Goal: Task Accomplishment & Management: Complete application form

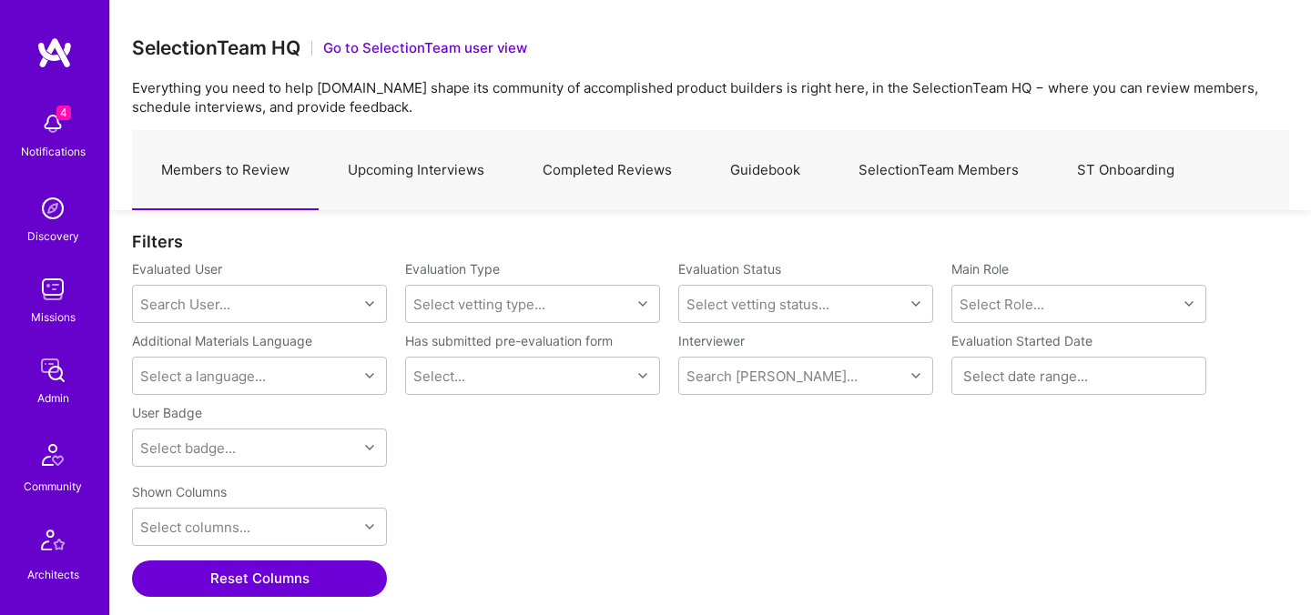
scroll to position [424, 1157]
click at [346, 161] on link "Upcoming Interviews" at bounding box center [416, 170] width 195 height 79
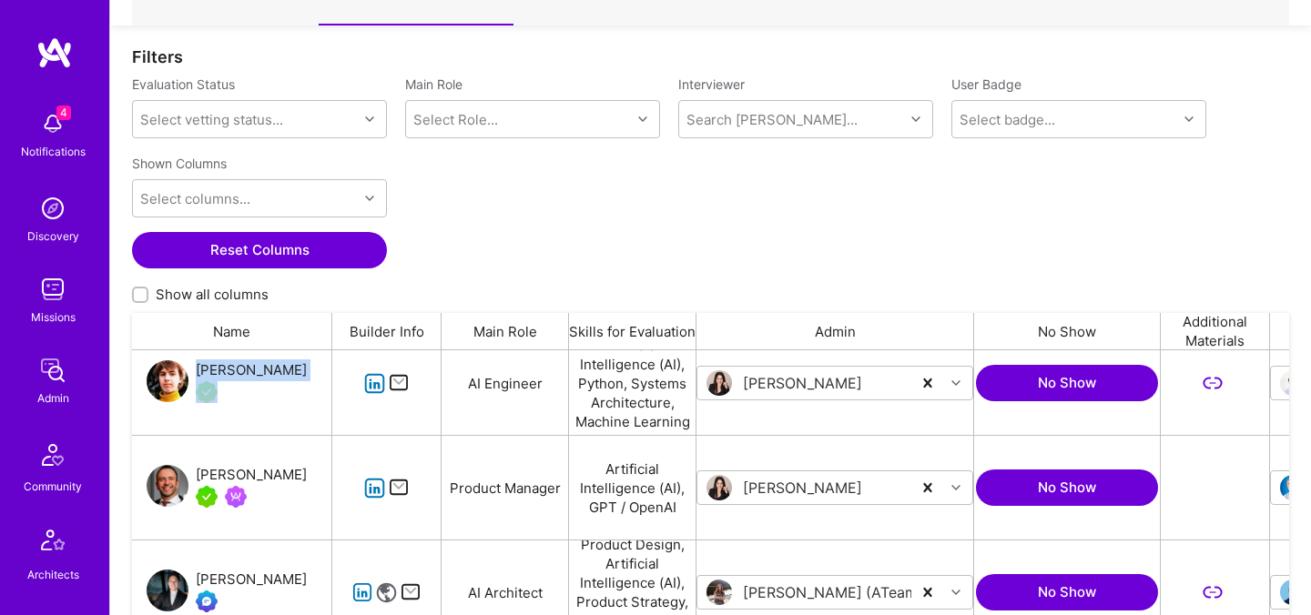
drag, startPoint x: 322, startPoint y: 368, endPoint x: 198, endPoint y: 370, distance: 124.7
click at [198, 370] on div "Nikolai Kruglikov" at bounding box center [232, 383] width 200 height 104
copy div "Nikolai Kruglikov"
drag, startPoint x: 322, startPoint y: 474, endPoint x: 198, endPoint y: 471, distance: 124.8
click at [198, 471] on div "Jonathan Larocque" at bounding box center [232, 488] width 200 height 104
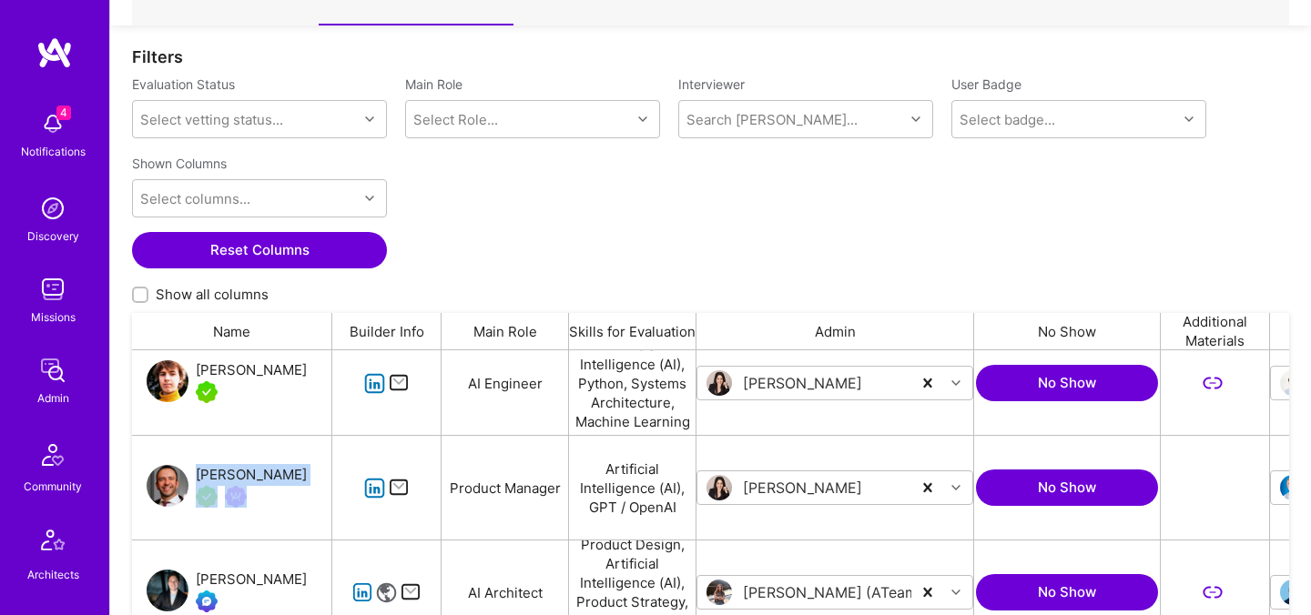
copy div "Jonathan Larocque"
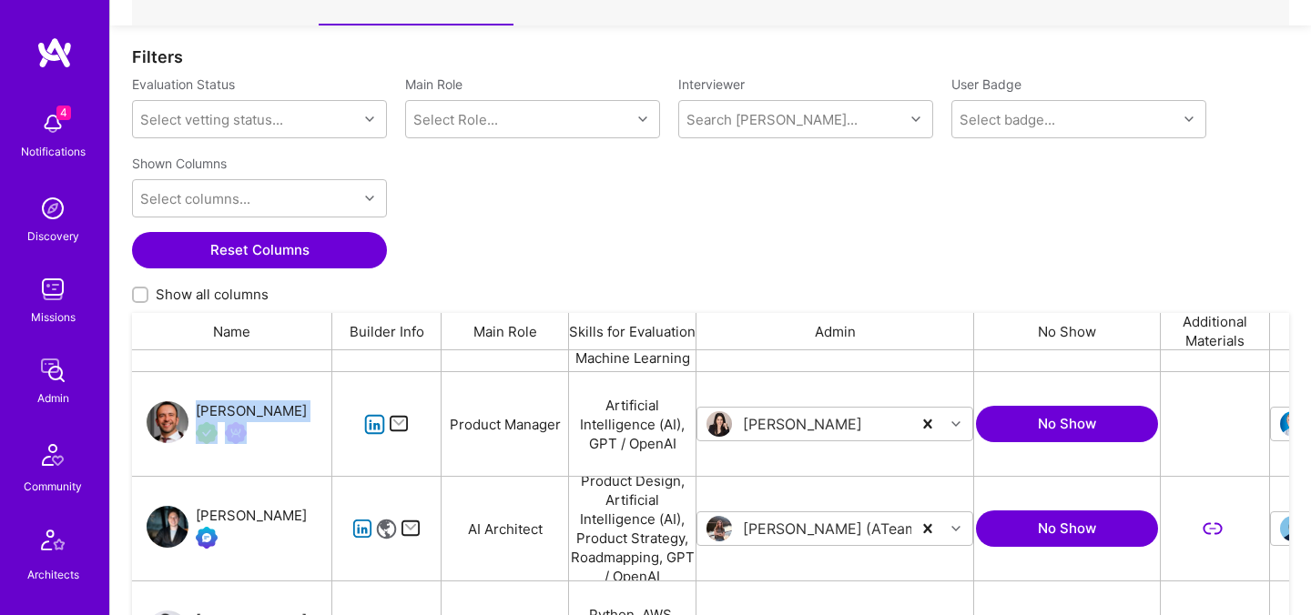
drag, startPoint x: 203, startPoint y: 495, endPoint x: 321, endPoint y: 514, distance: 119.9
click at [321, 514] on div "Aleksandr Kamenev" at bounding box center [232, 529] width 200 height 104
copy div "Aleksandr Kamenev"
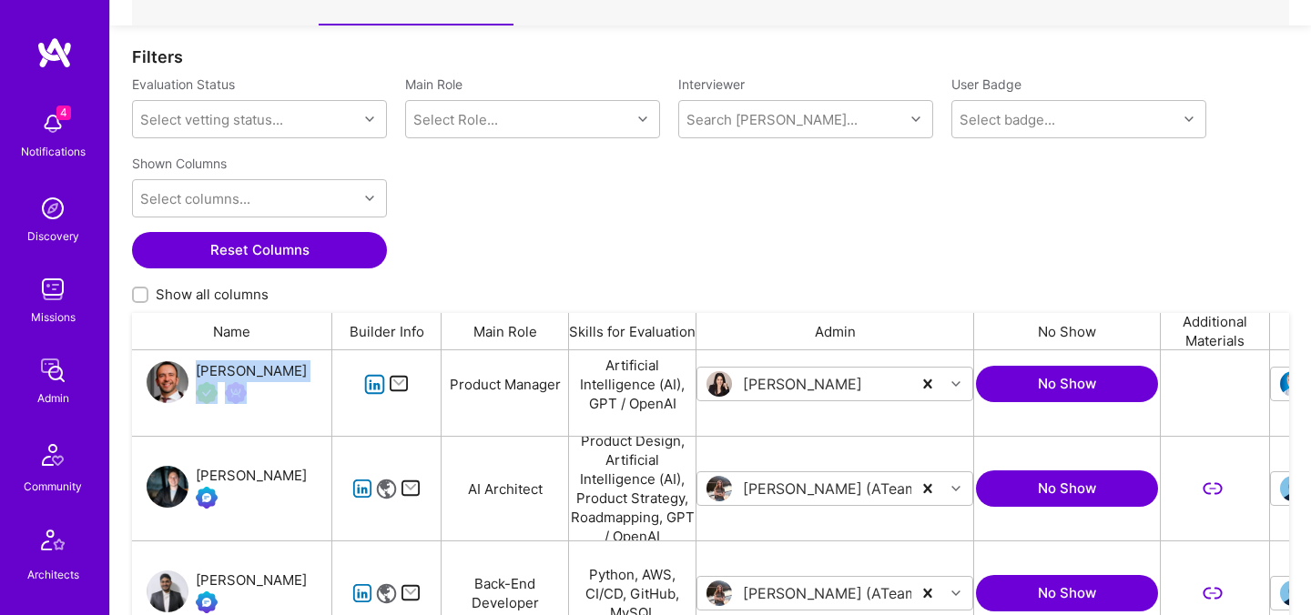
click at [298, 475] on div "Aleksandr Kamenev" at bounding box center [251, 476] width 111 height 22
copy div "Aleksandr Kamenev"
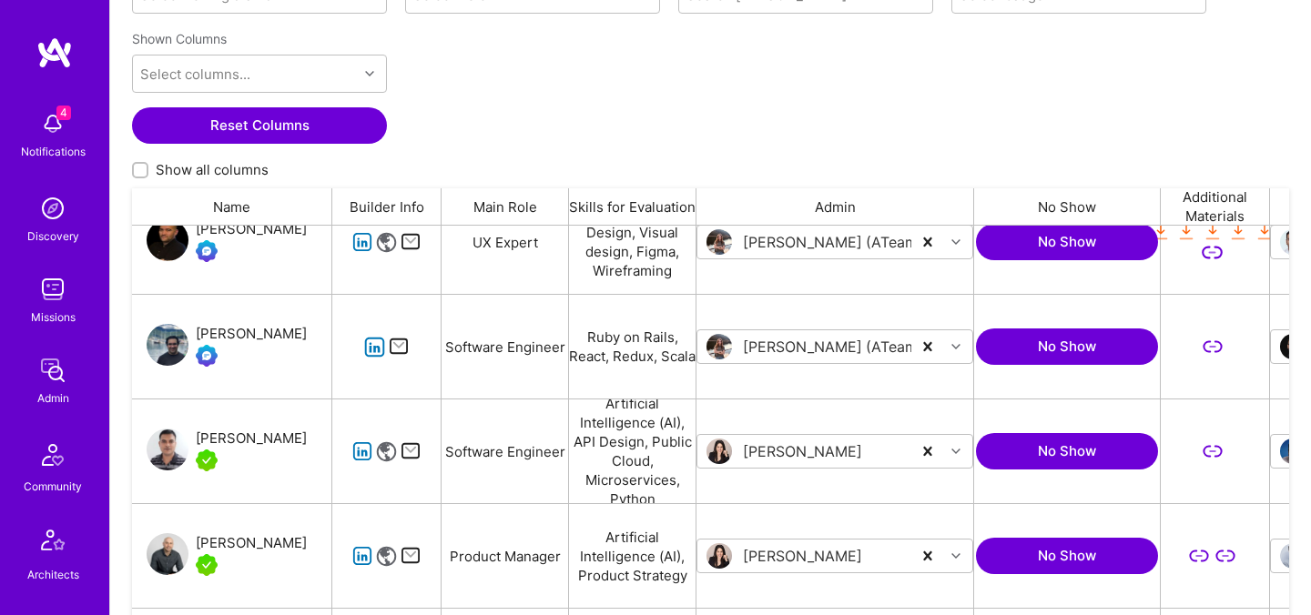
scroll to position [796, 0]
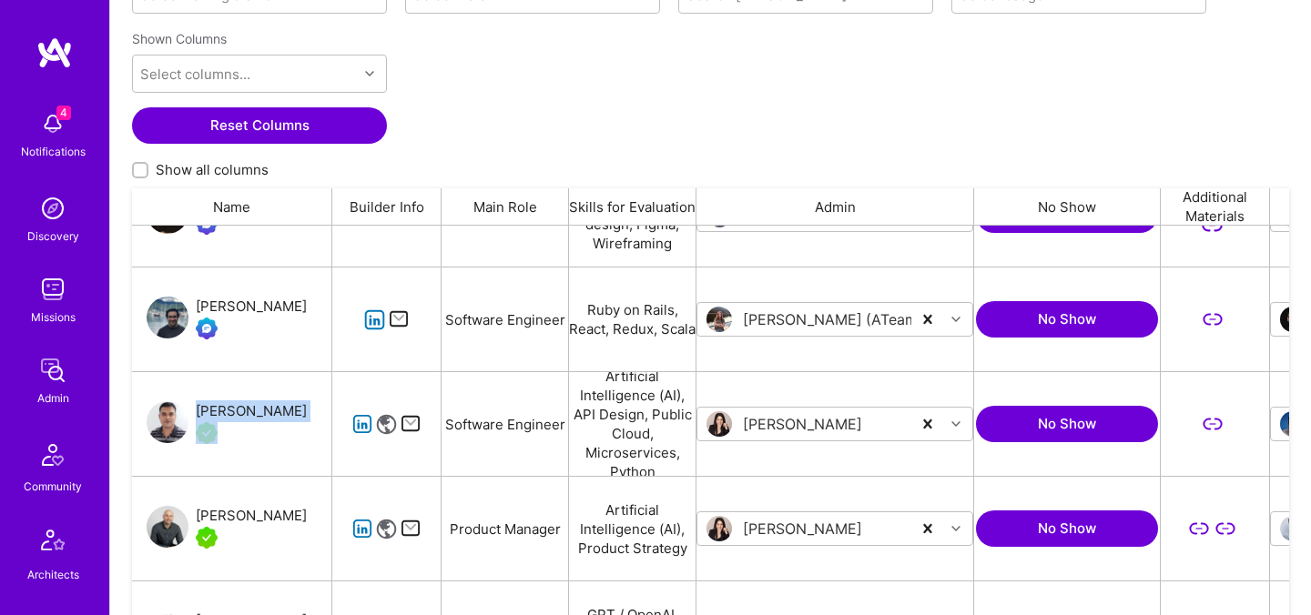
drag, startPoint x: 300, startPoint y: 412, endPoint x: 198, endPoint y: 405, distance: 102.2
click at [198, 405] on div "Mitesh Trivedi" at bounding box center [232, 424] width 200 height 104
copy div "Mitesh Trivedi"
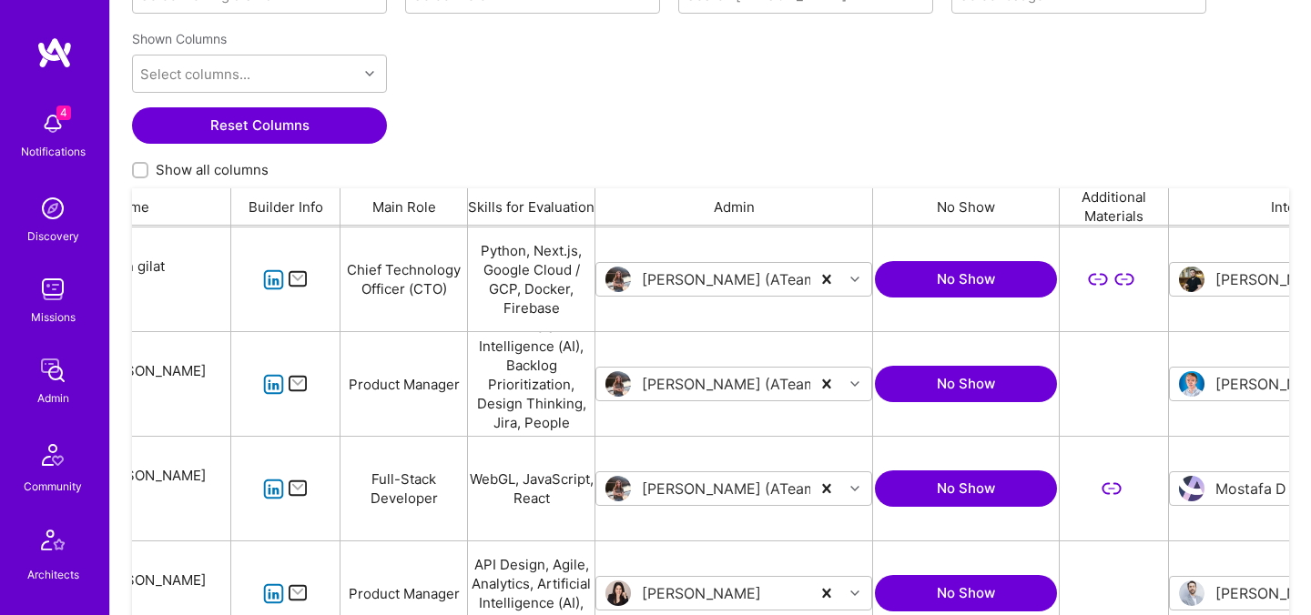
scroll to position [0, 0]
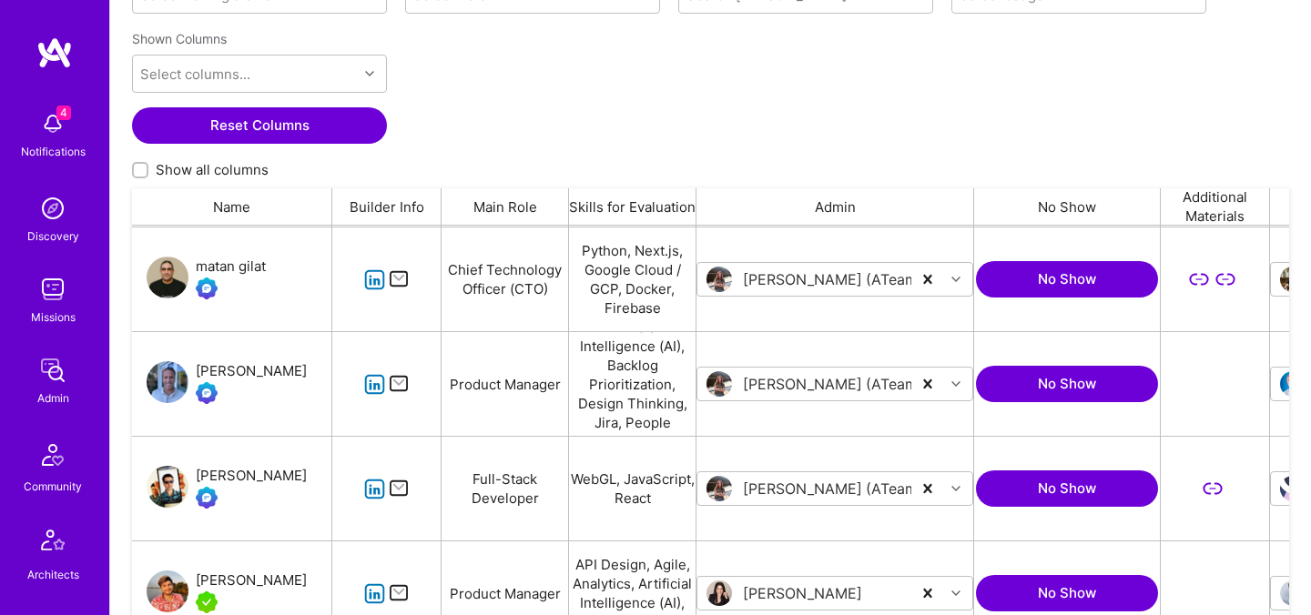
drag, startPoint x: 199, startPoint y: 360, endPoint x: 293, endPoint y: 365, distance: 93.9
click at [293, 365] on div "[PERSON_NAME]" at bounding box center [232, 384] width 200 height 104
drag, startPoint x: 293, startPoint y: 370, endPoint x: 198, endPoint y: 365, distance: 94.8
click at [198, 365] on div "[PERSON_NAME]" at bounding box center [232, 384] width 200 height 104
copy div "[PERSON_NAME]"
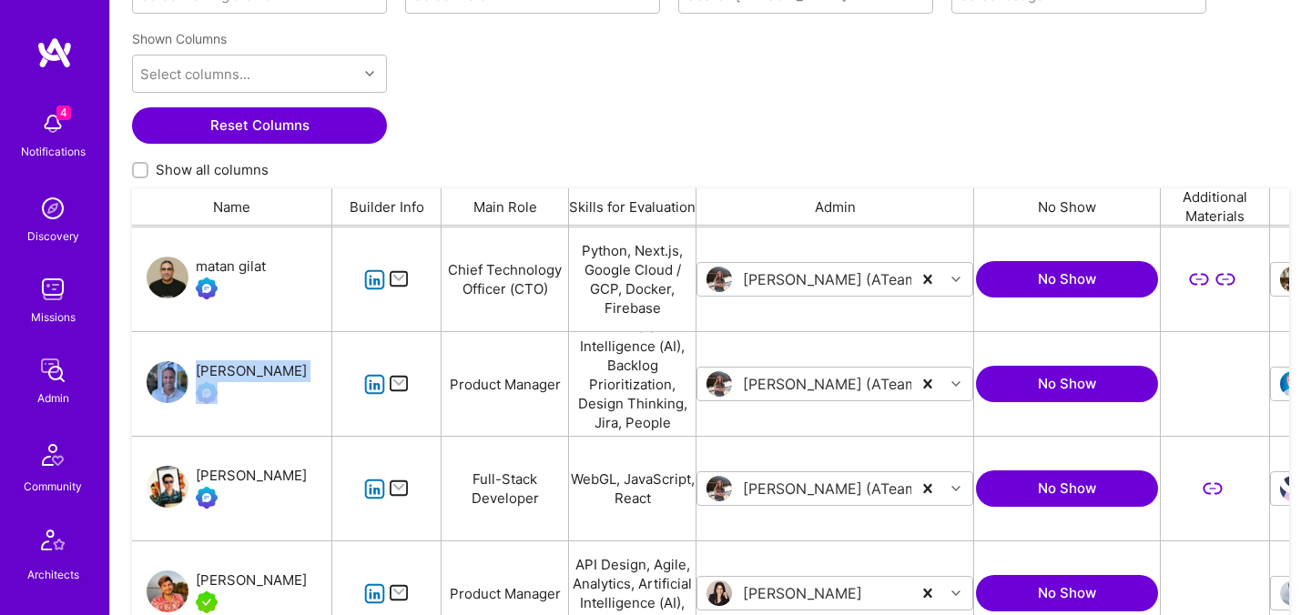
click at [230, 383] on div "grid" at bounding box center [251, 393] width 111 height 22
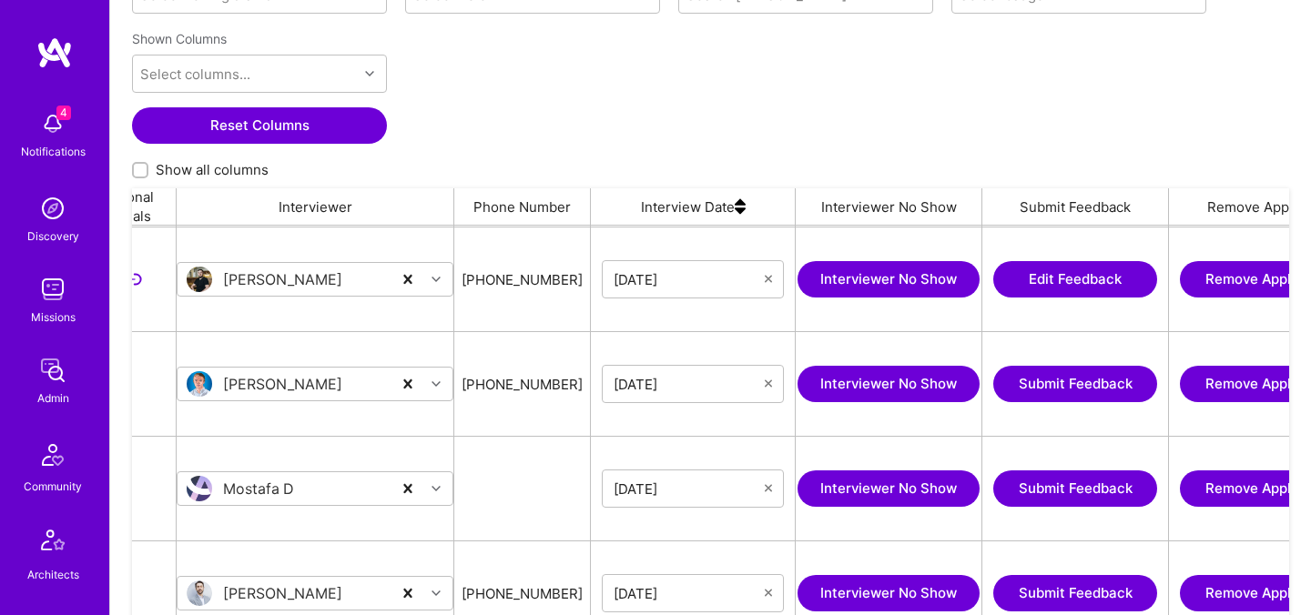
scroll to position [0, 1099]
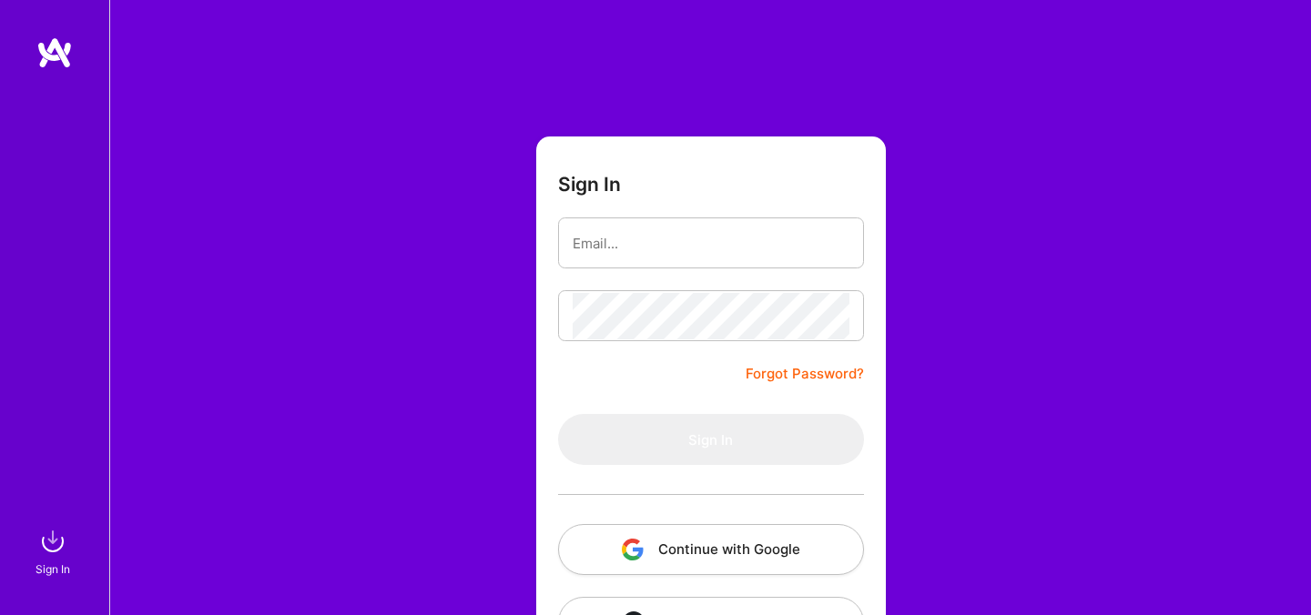
click at [714, 554] on button "Continue with Google" at bounding box center [711, 549] width 306 height 51
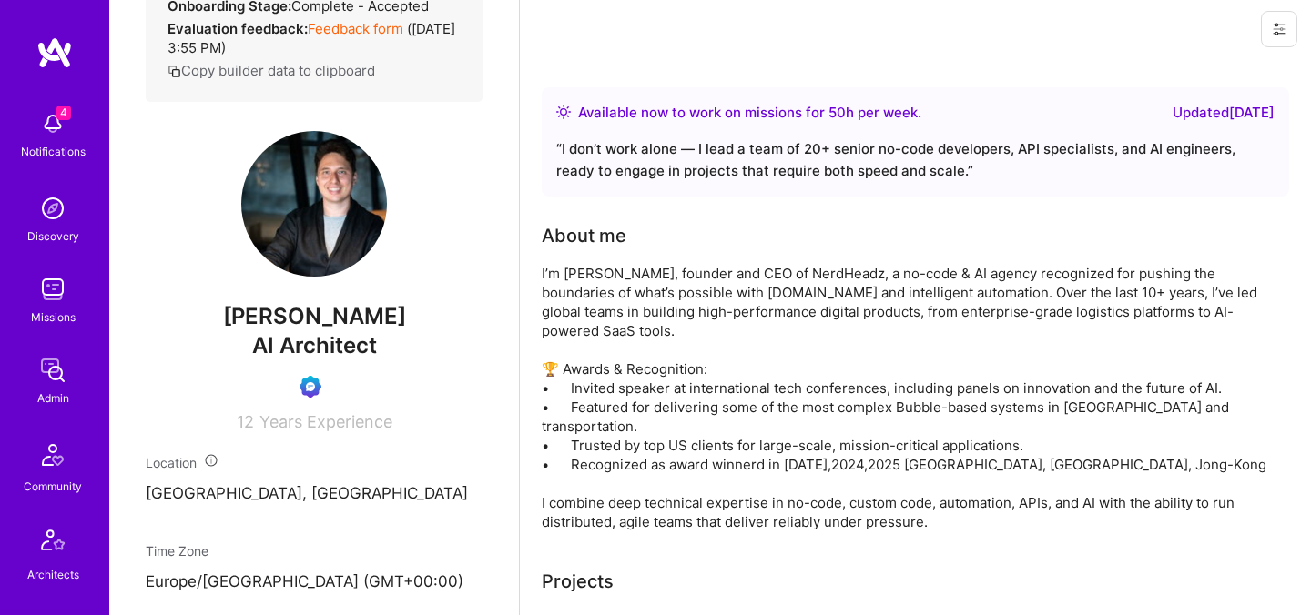
scroll to position [161, 0]
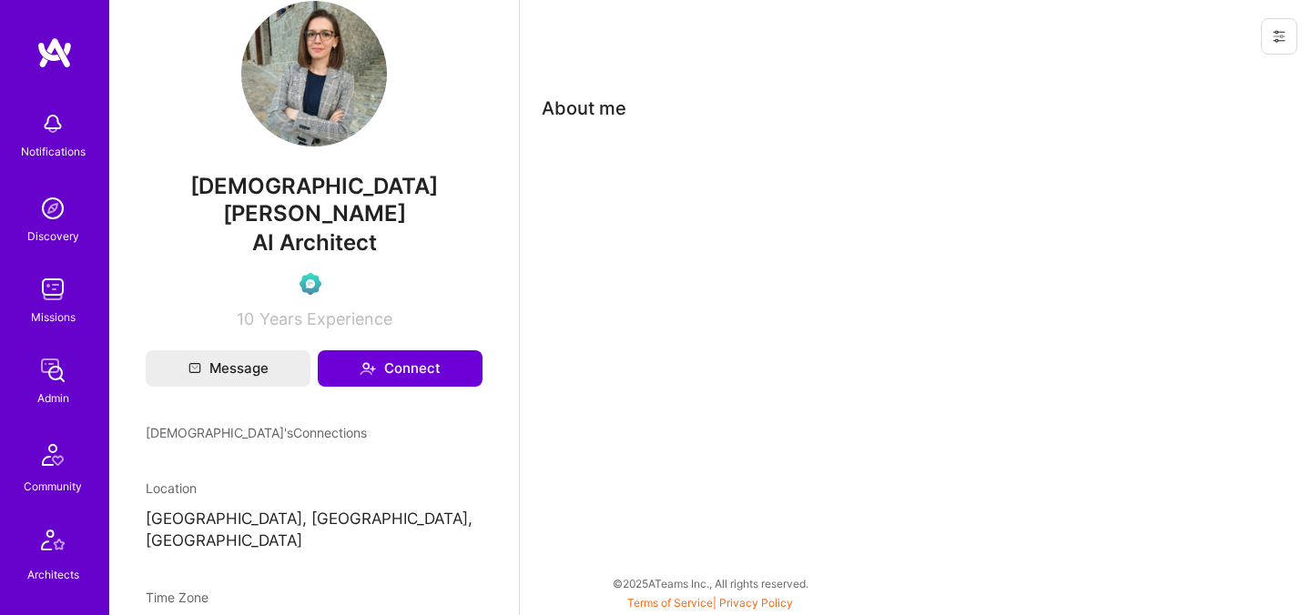
scroll to position [467, 0]
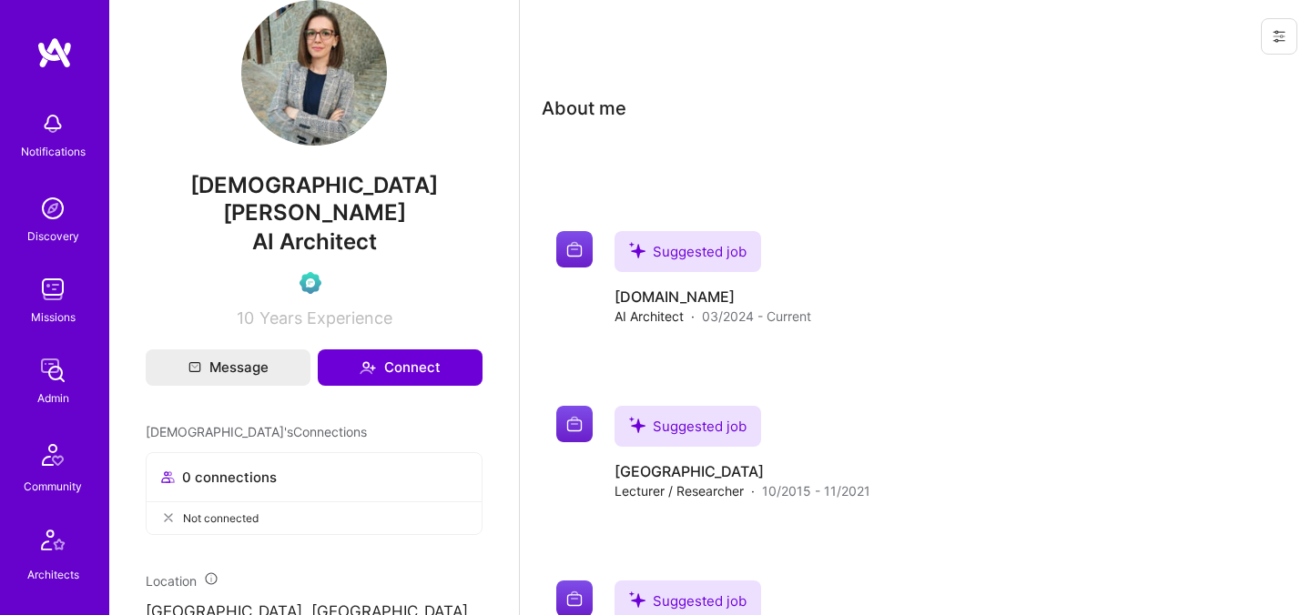
click at [320, 212] on span "Jezuina Koroveshi" at bounding box center [314, 199] width 337 height 55
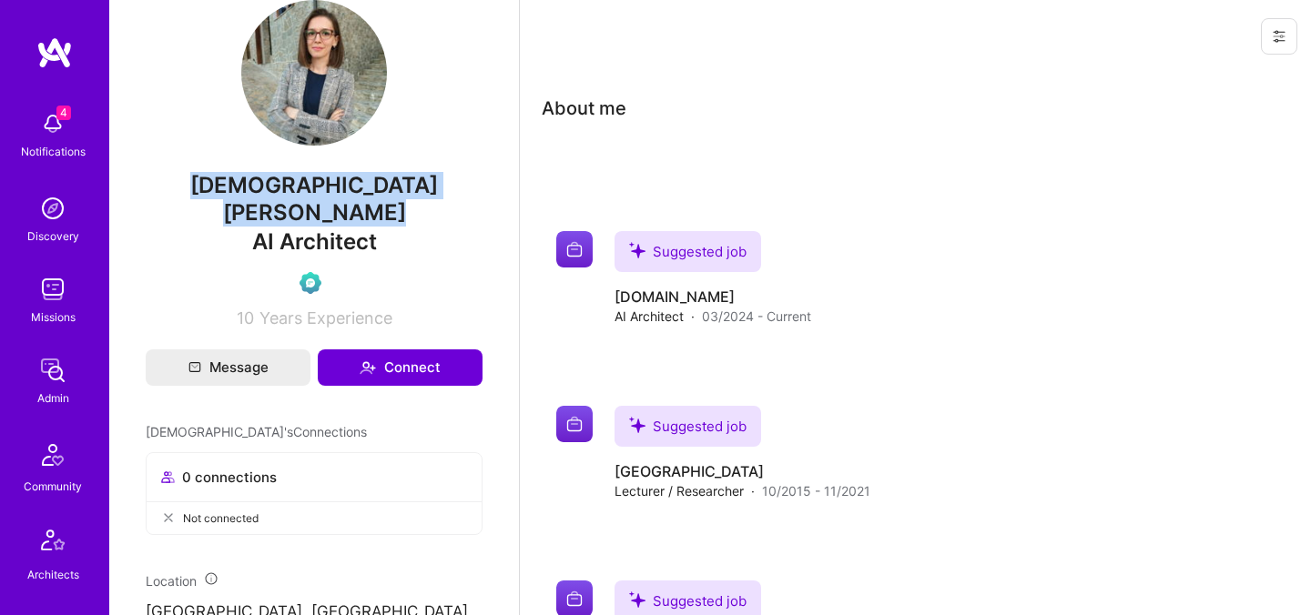
click at [320, 212] on span "Jezuina Koroveshi" at bounding box center [314, 199] width 337 height 55
copy span "Jezuina Koroveshi"
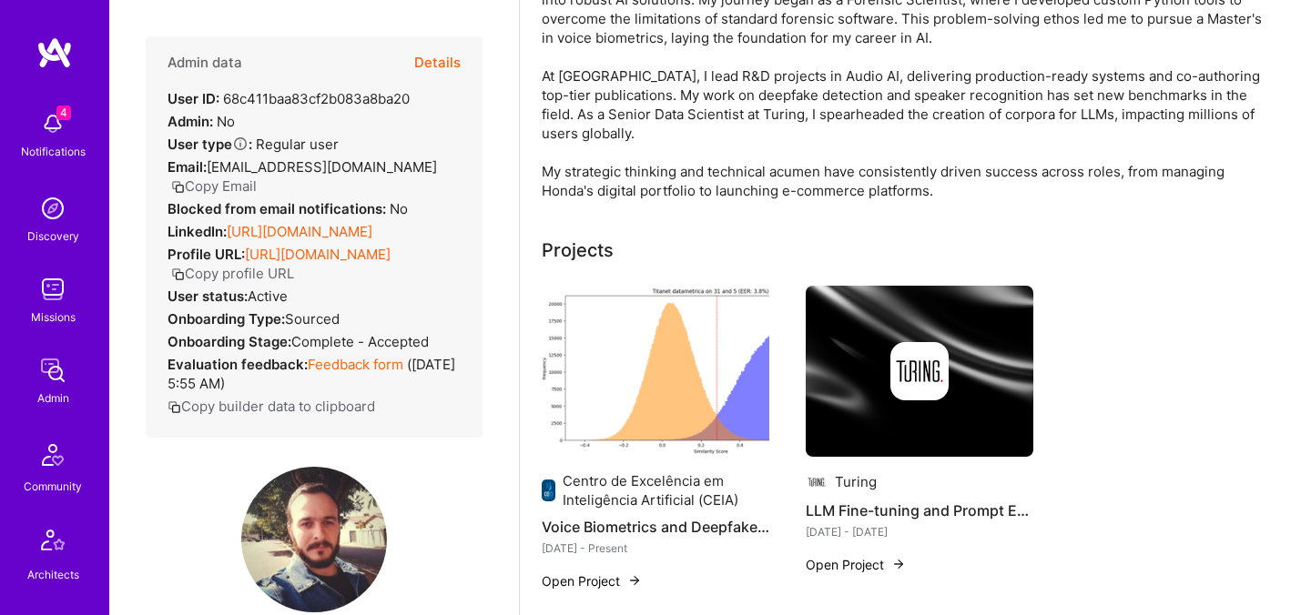
click at [436, 58] on button "Details" at bounding box center [437, 62] width 46 height 53
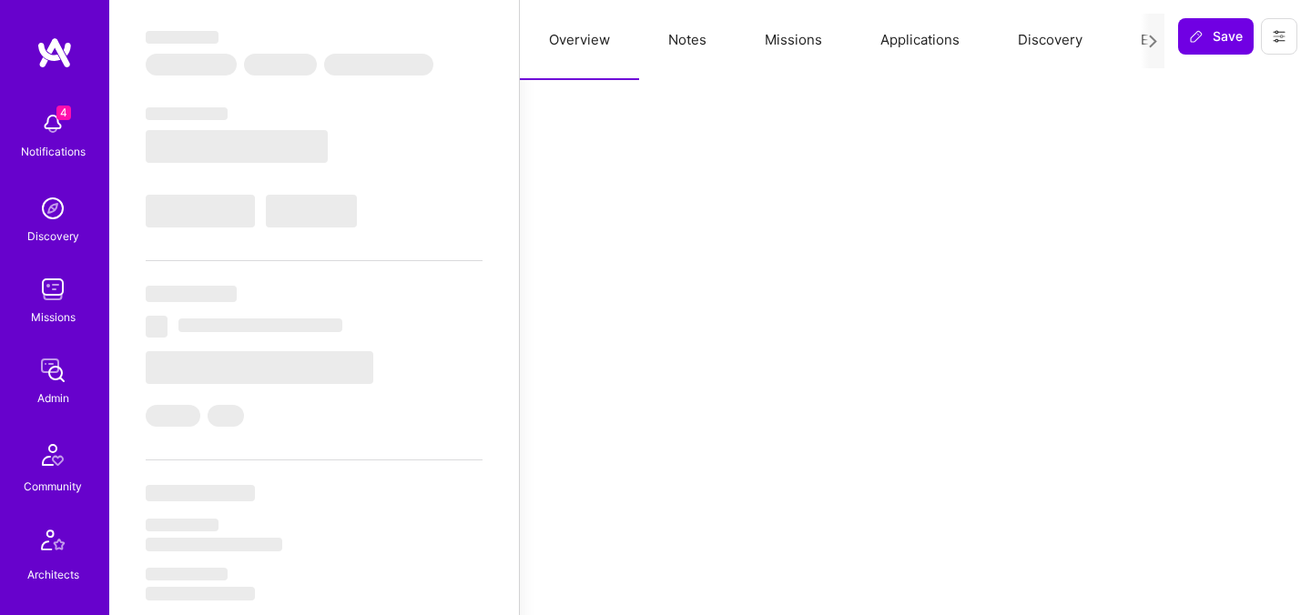
click at [1132, 37] on button "Evaluation" at bounding box center [1174, 40] width 125 height 80
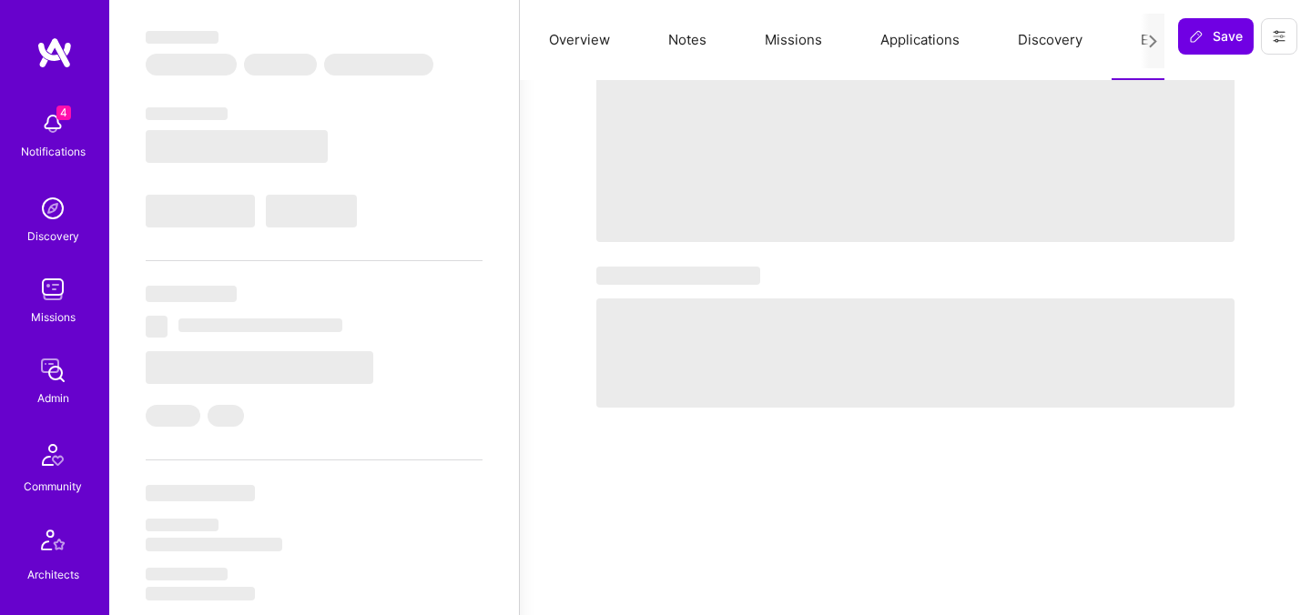
select select "Right Now"
select select "5"
select select "4"
select select "6"
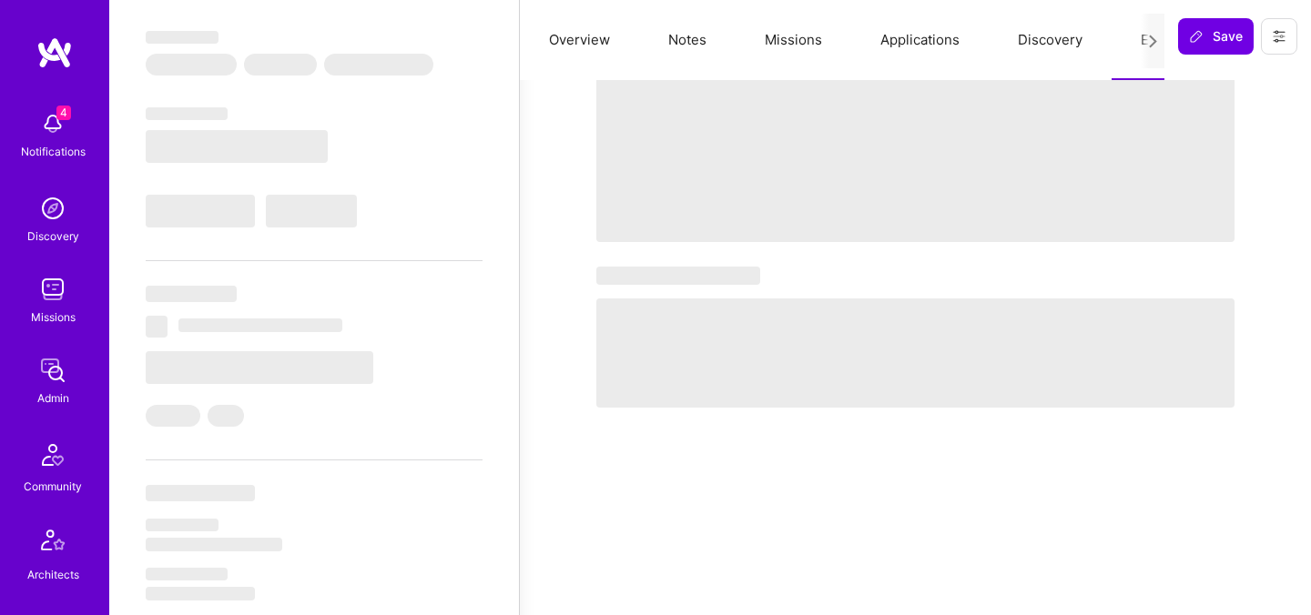
select select "BR"
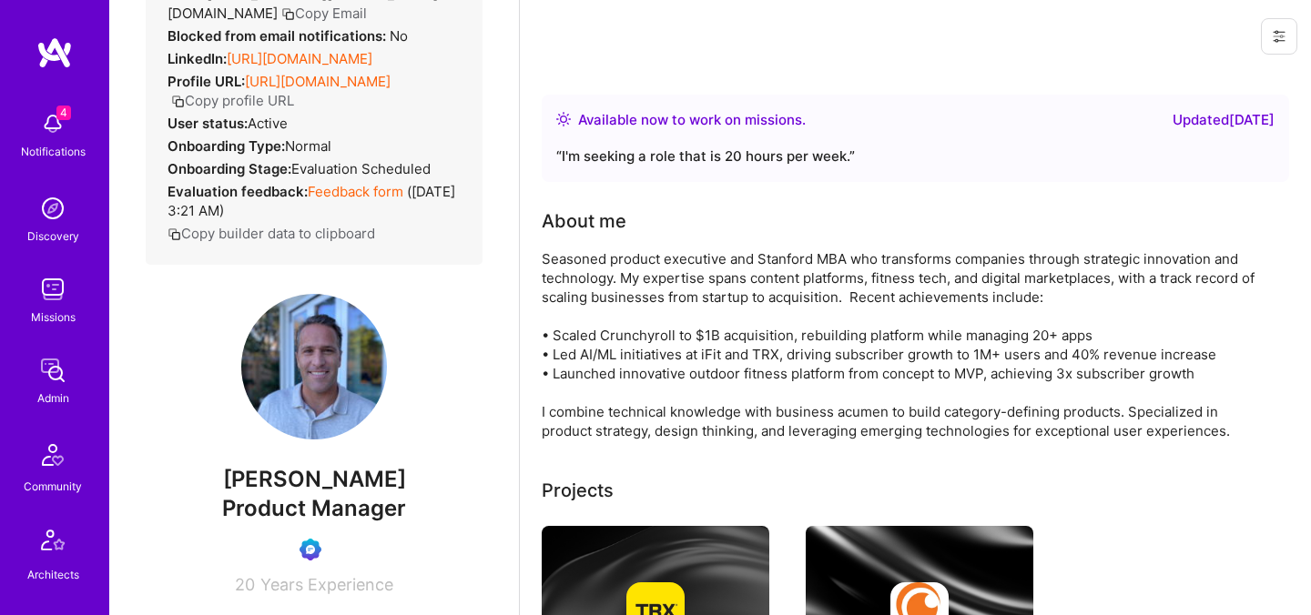
scroll to position [264, 0]
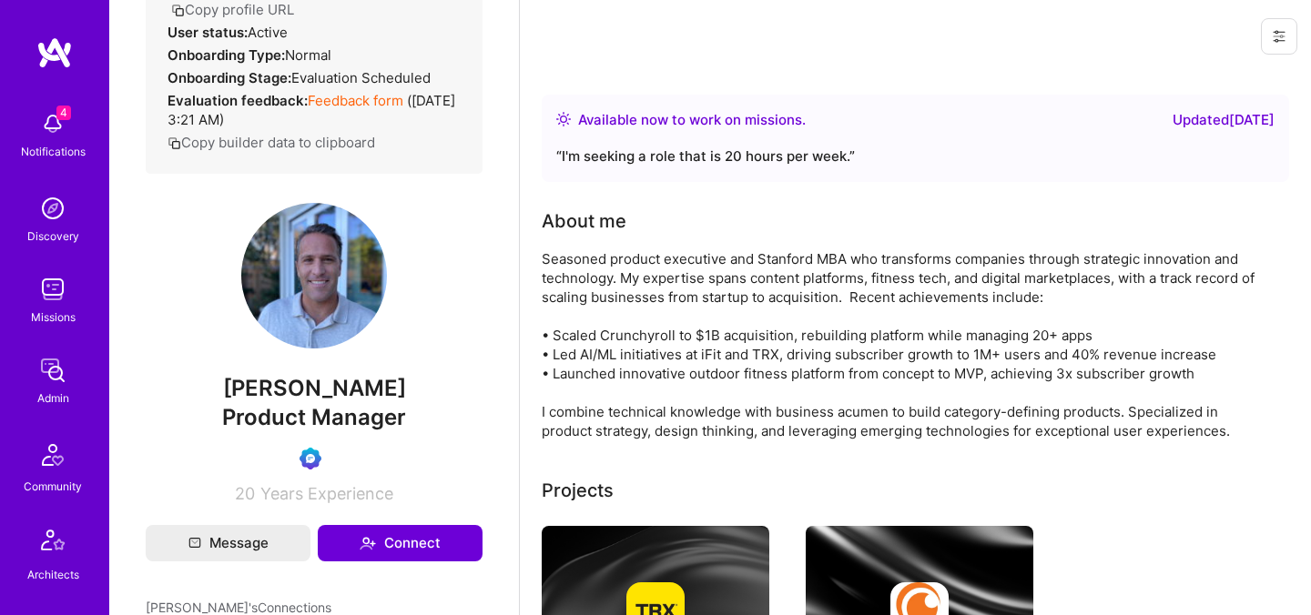
click at [309, 402] on span "Quincy Carroll" at bounding box center [314, 388] width 337 height 27
copy span "Quincy Carroll"
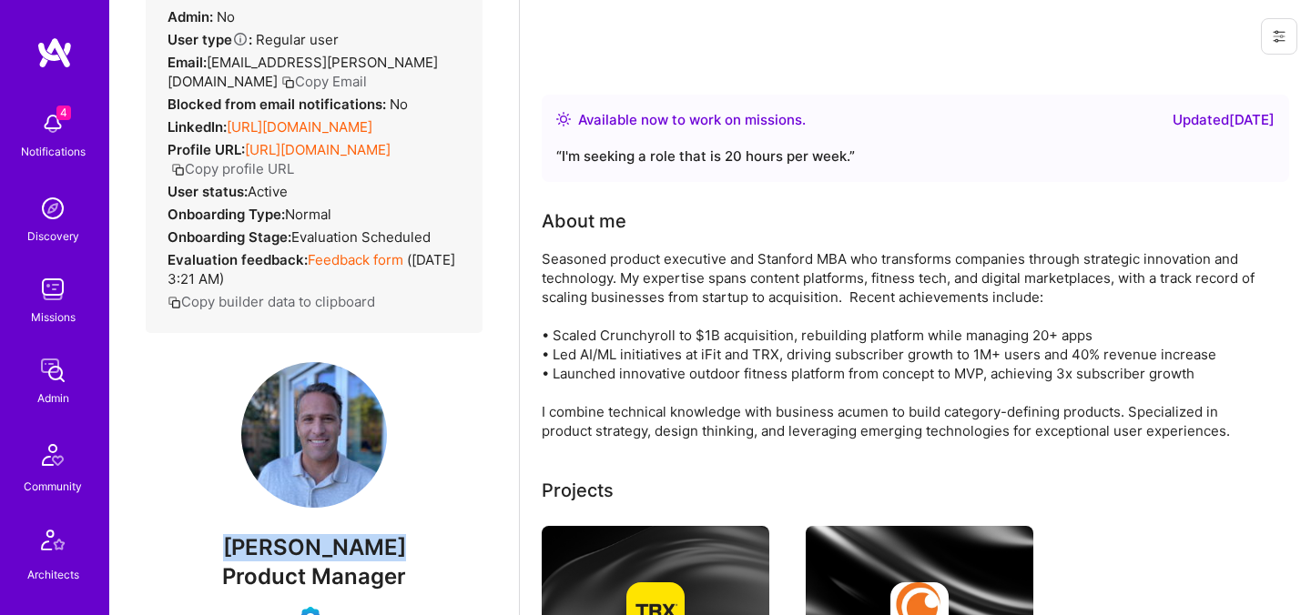
scroll to position [0, 0]
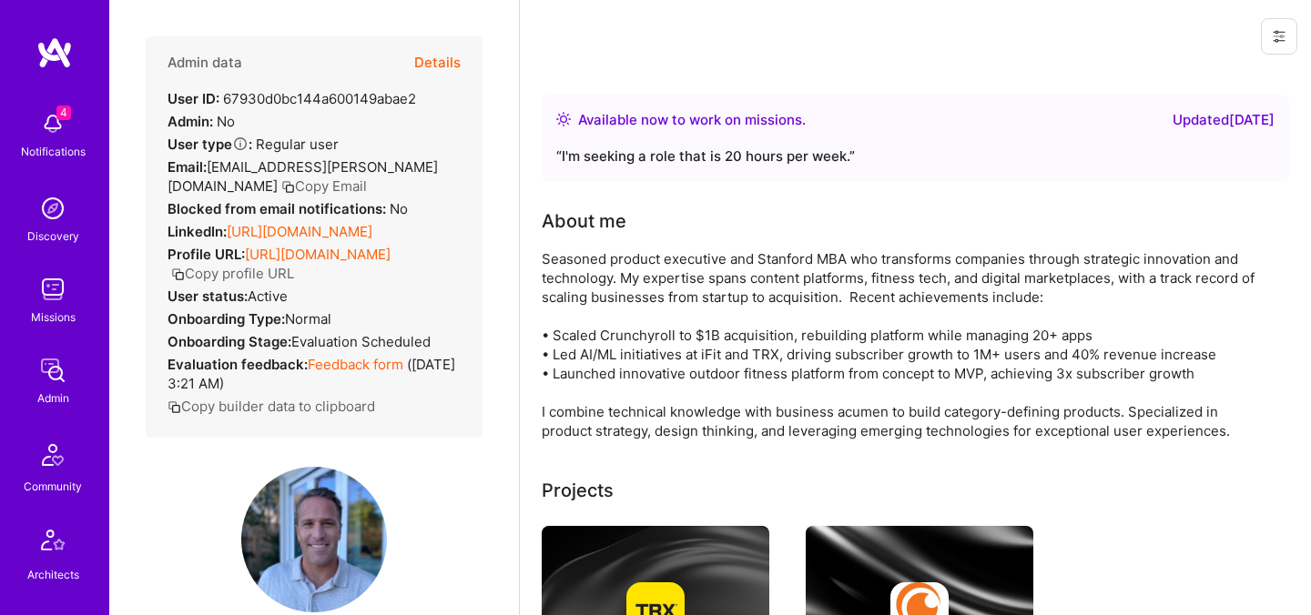
click at [450, 67] on button "Details" at bounding box center [437, 62] width 46 height 53
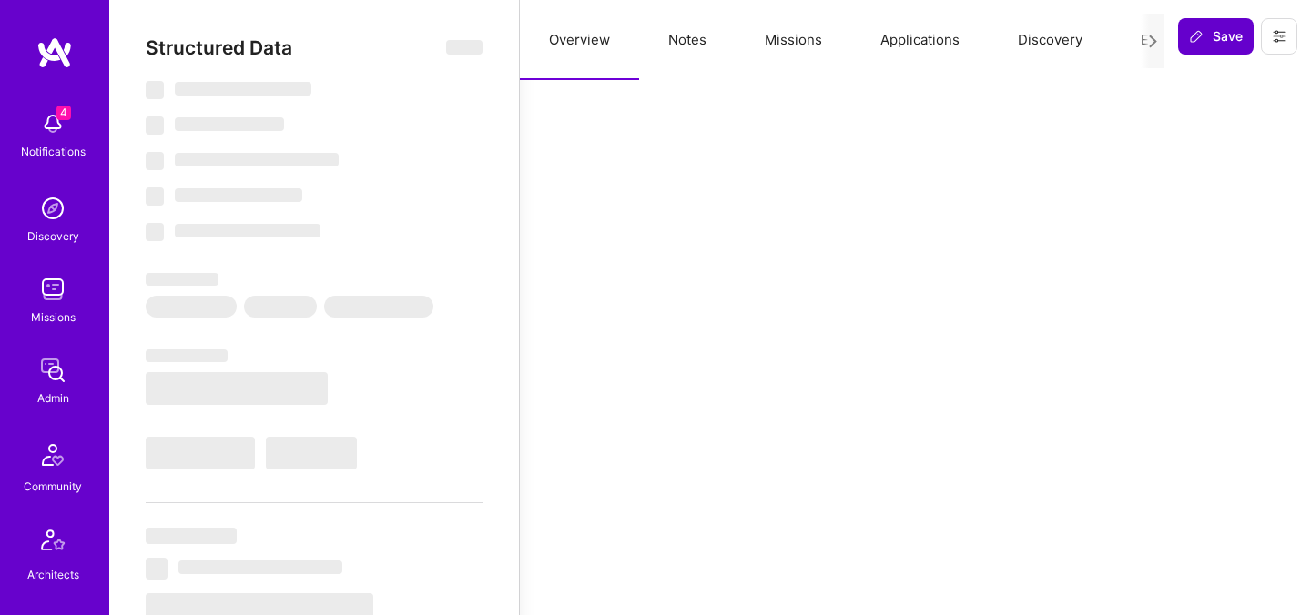
select select "Right Now"
select select "Verified"
select select "US"
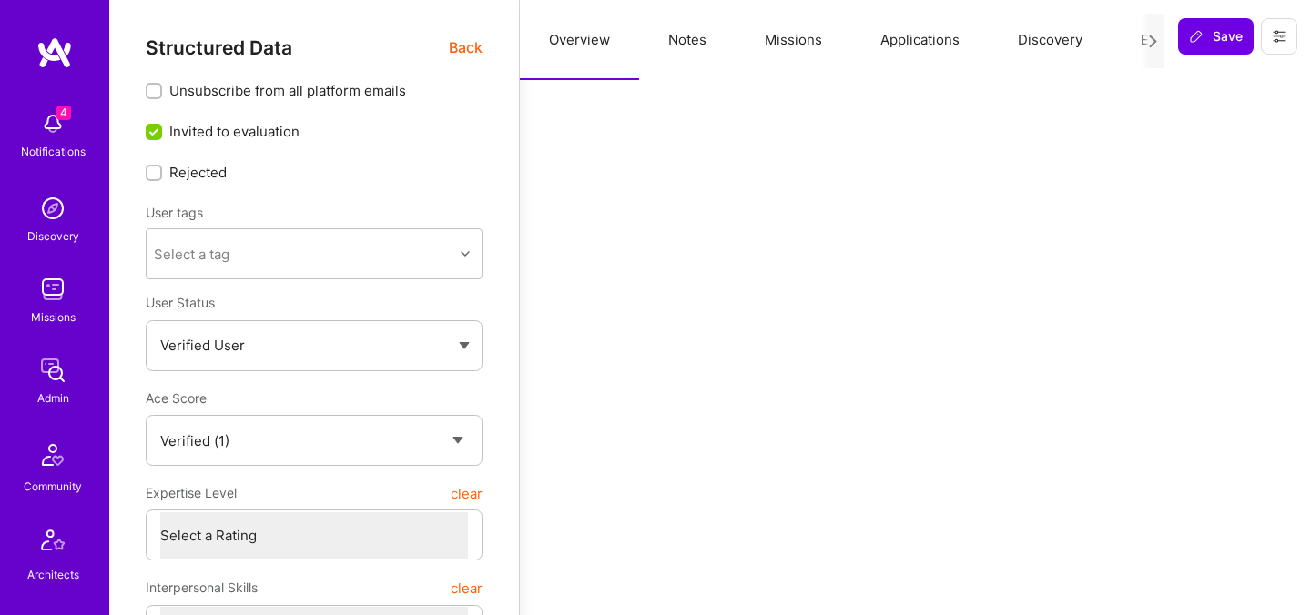
click at [1137, 36] on button "Evaluation" at bounding box center [1174, 40] width 125 height 80
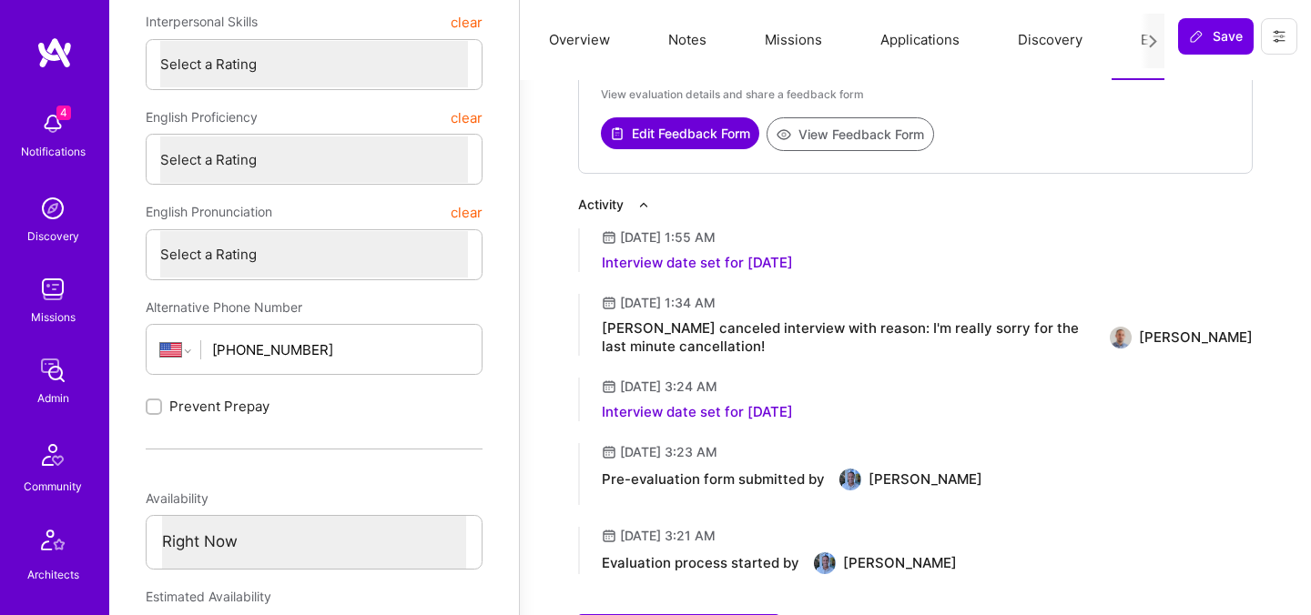
scroll to position [535, 0]
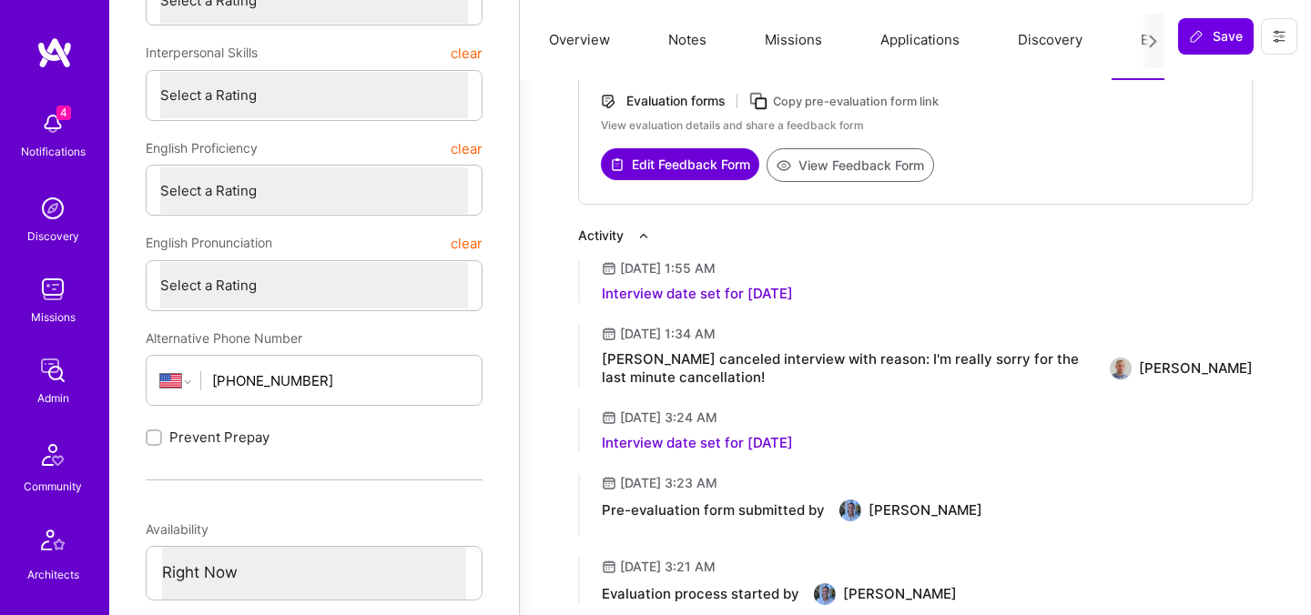
click at [848, 160] on button "View Feedback Form" at bounding box center [851, 165] width 168 height 34
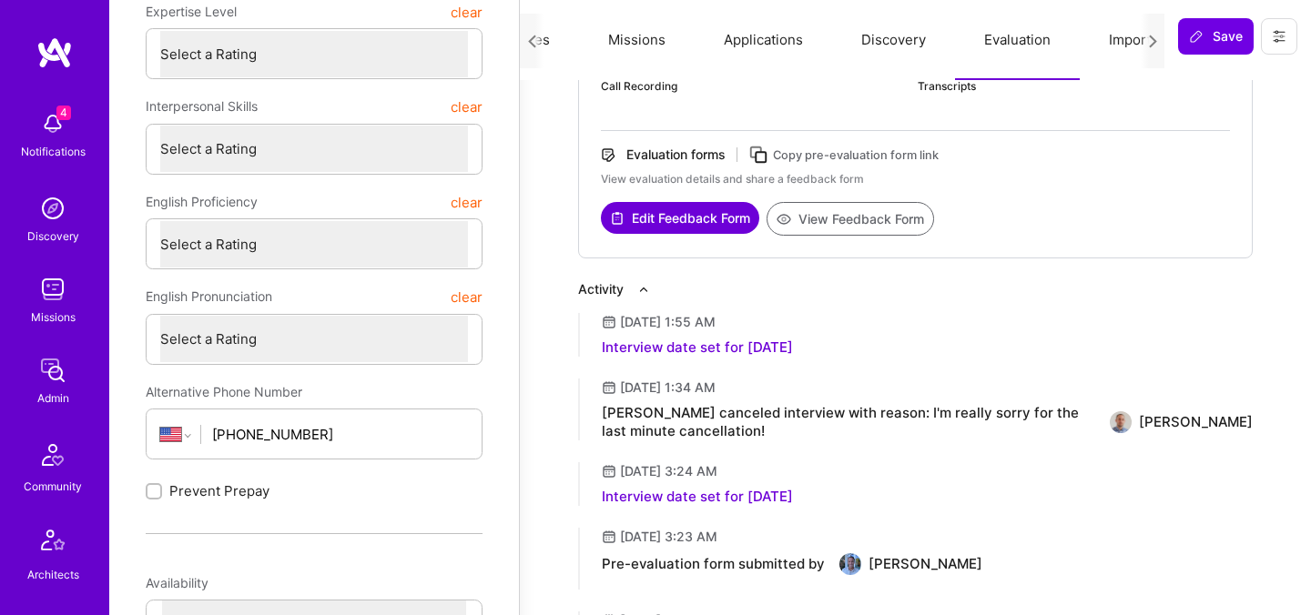
scroll to position [0, 220]
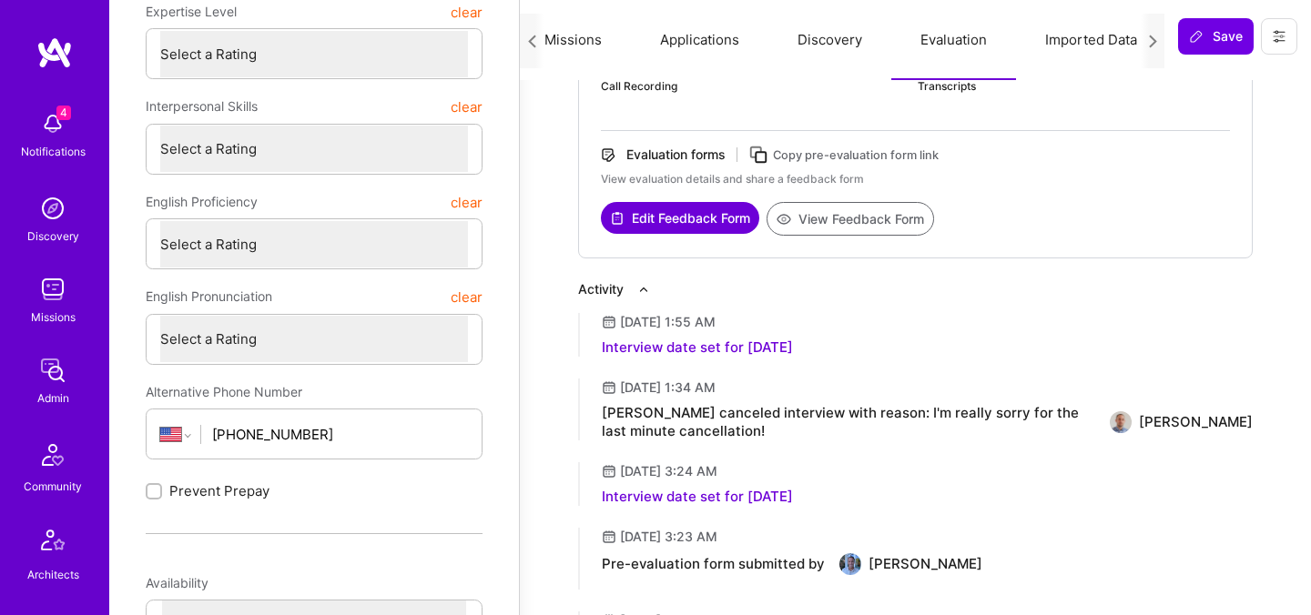
click at [1080, 31] on button "Imported Data" at bounding box center [1091, 40] width 150 height 80
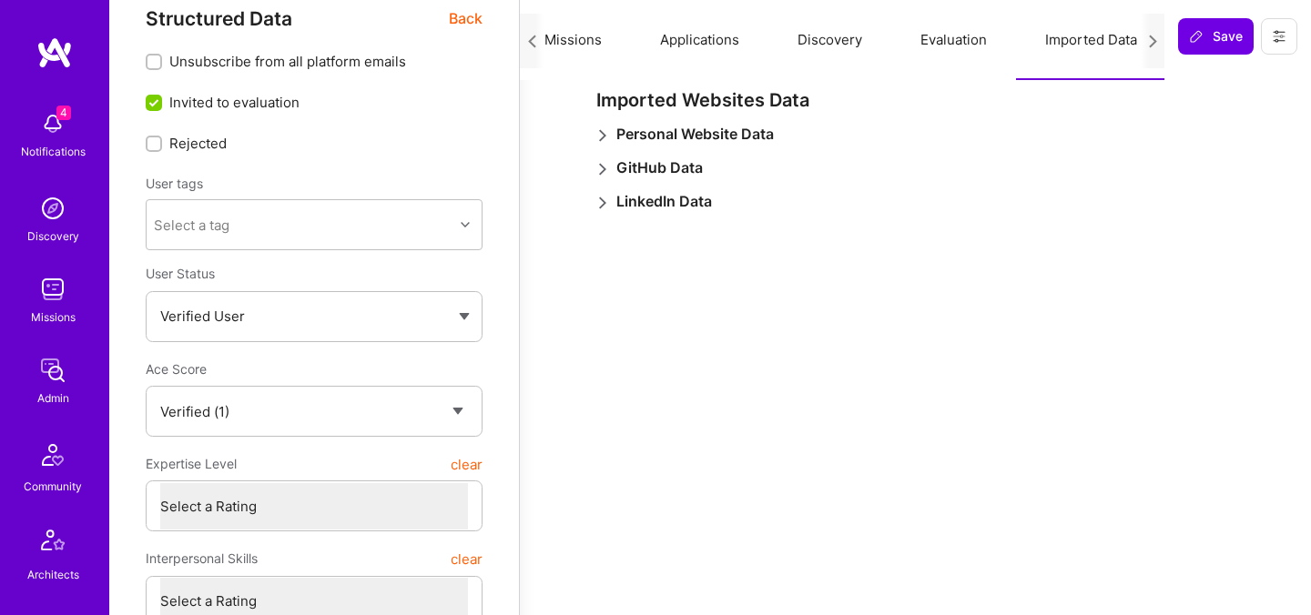
scroll to position [0, 0]
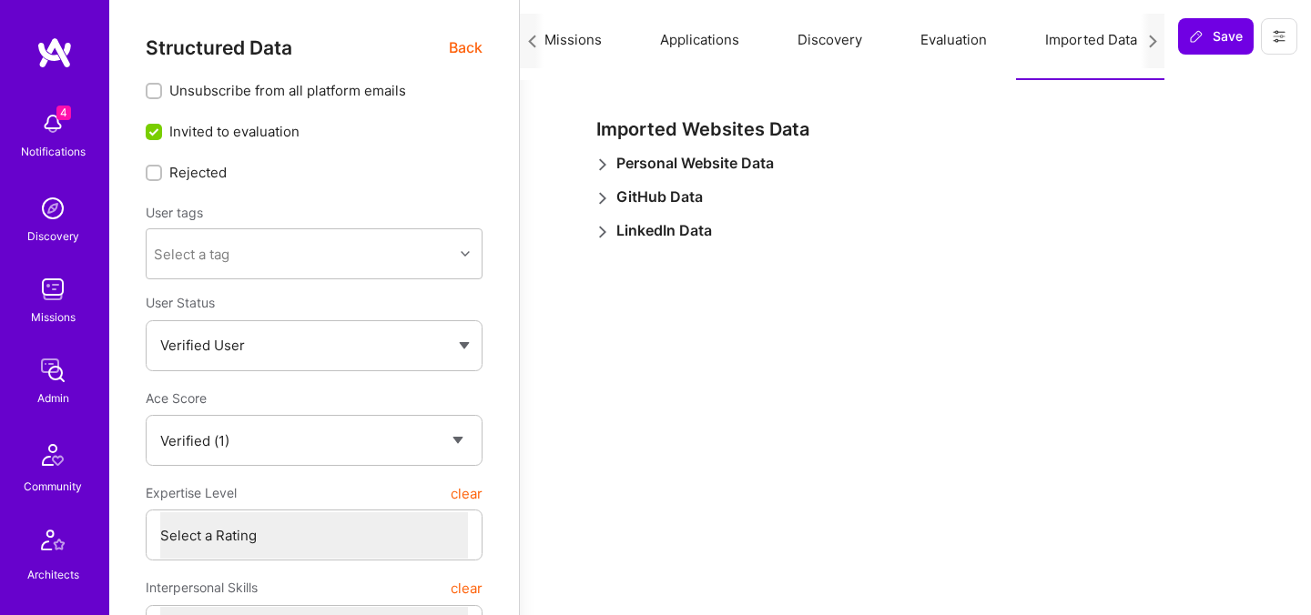
click at [676, 168] on span "Personal Website Data" at bounding box center [695, 163] width 158 height 19
click at [839, 52] on button "Discovery" at bounding box center [829, 40] width 123 height 80
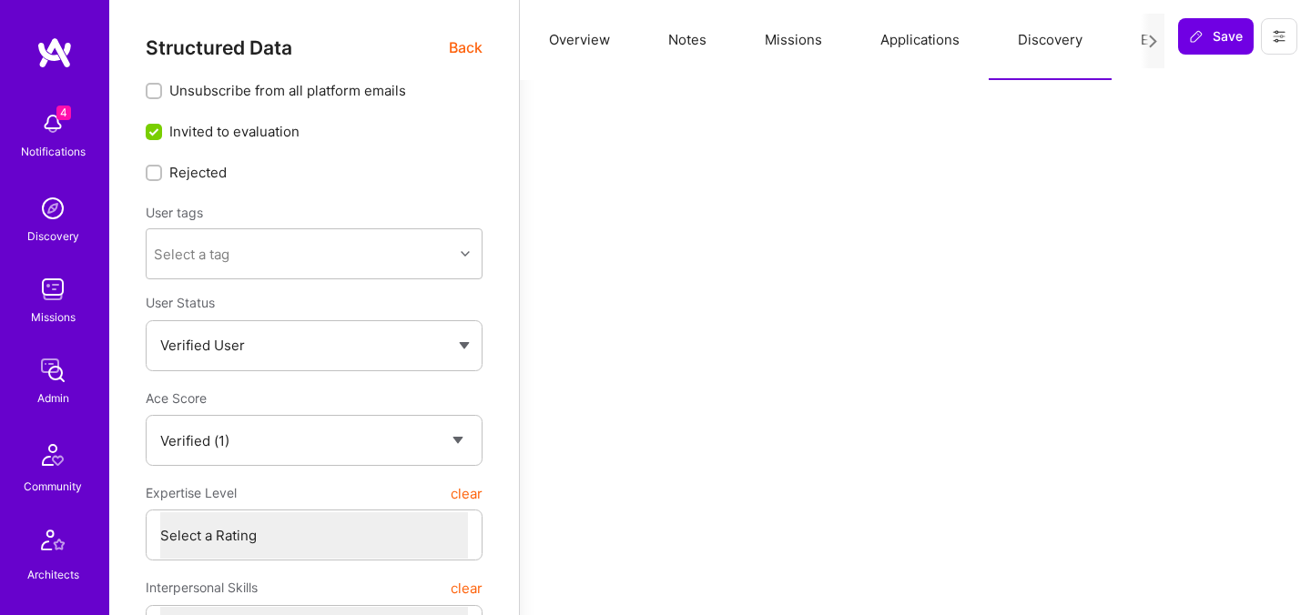
click at [580, 44] on button "Overview" at bounding box center [579, 40] width 119 height 80
click at [465, 42] on span "Back" at bounding box center [466, 47] width 34 height 23
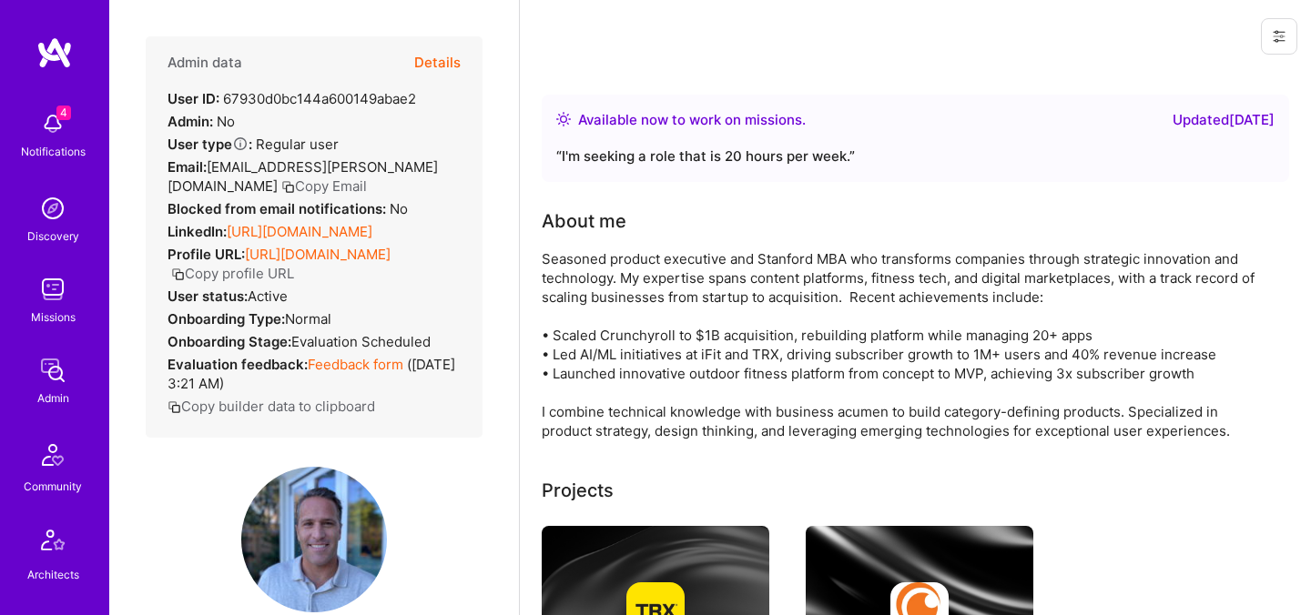
click at [260, 229] on link "https://linkedin.com/in/quincycarroll" at bounding box center [300, 231] width 146 height 17
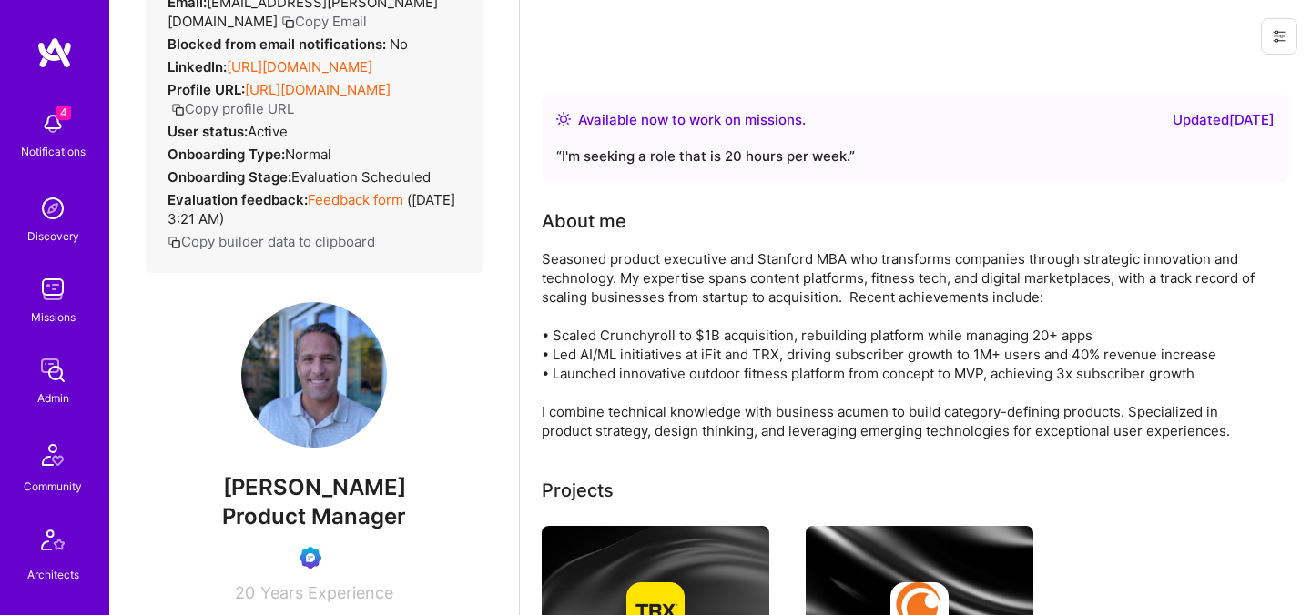
scroll to position [269, 0]
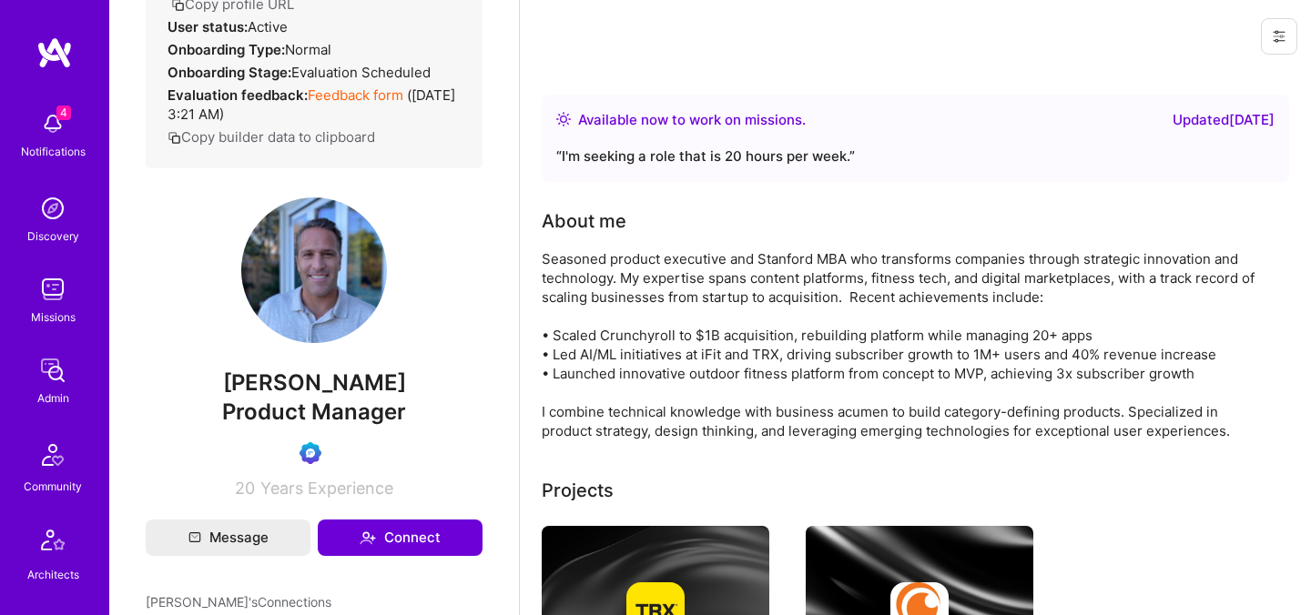
click at [294, 397] on span "[PERSON_NAME]" at bounding box center [314, 383] width 337 height 27
copy span "[PERSON_NAME]"
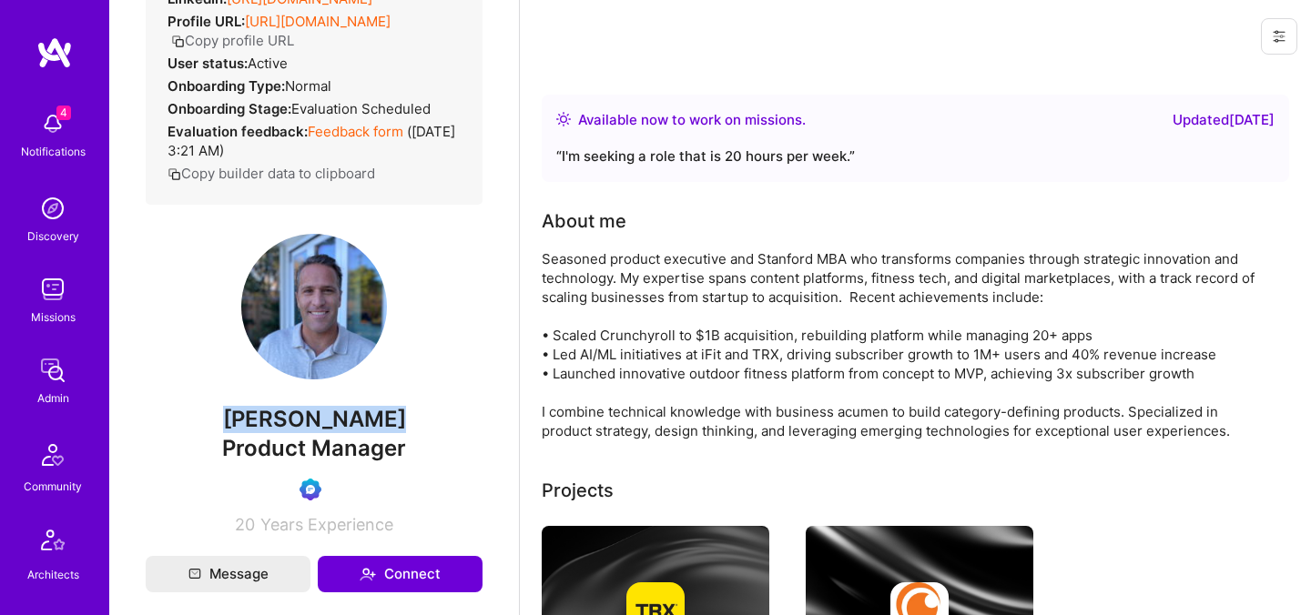
scroll to position [239, 0]
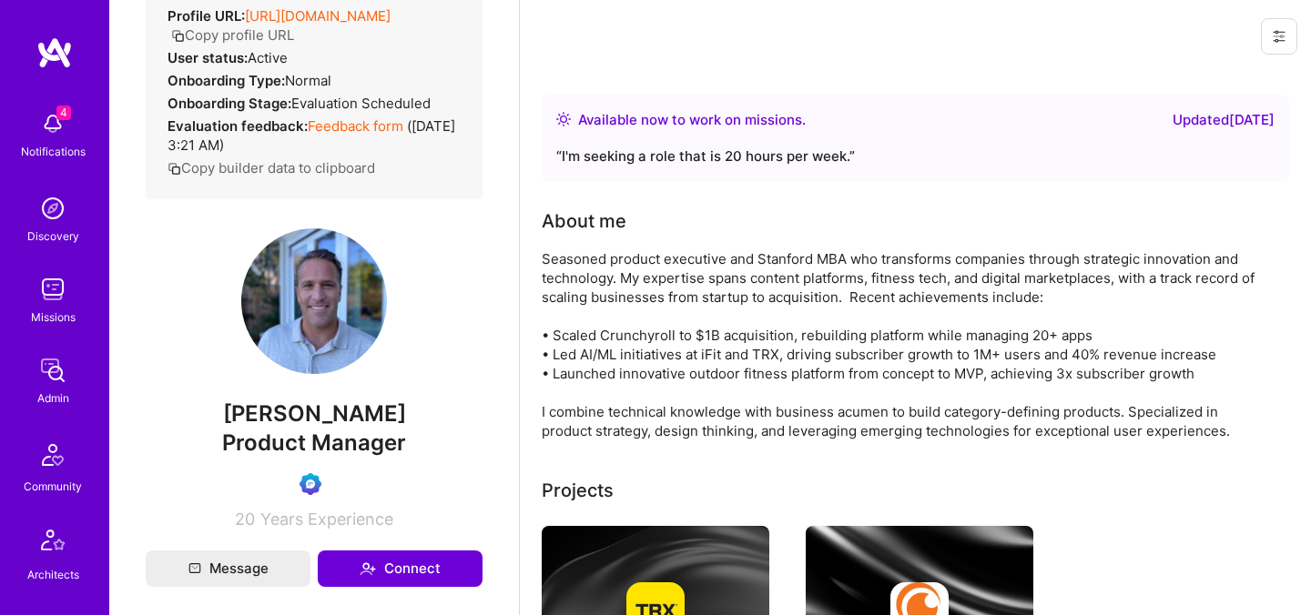
click at [320, 423] on span "[PERSON_NAME]" at bounding box center [314, 414] width 337 height 27
copy span "[PERSON_NAME]"
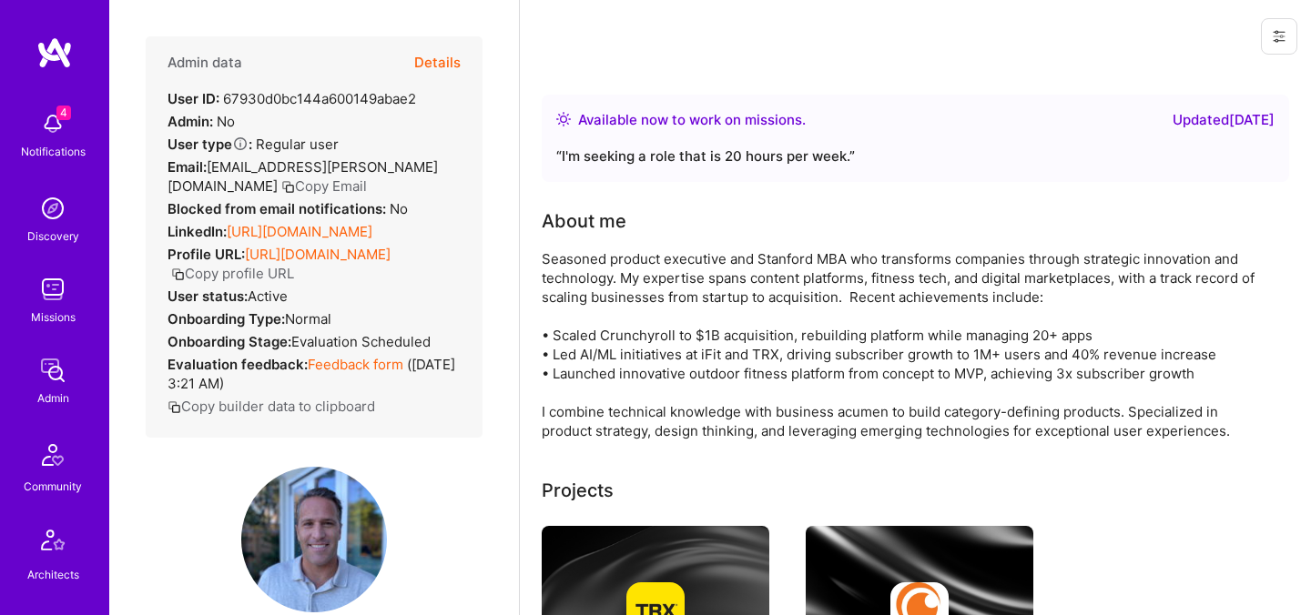
scroll to position [2, 0]
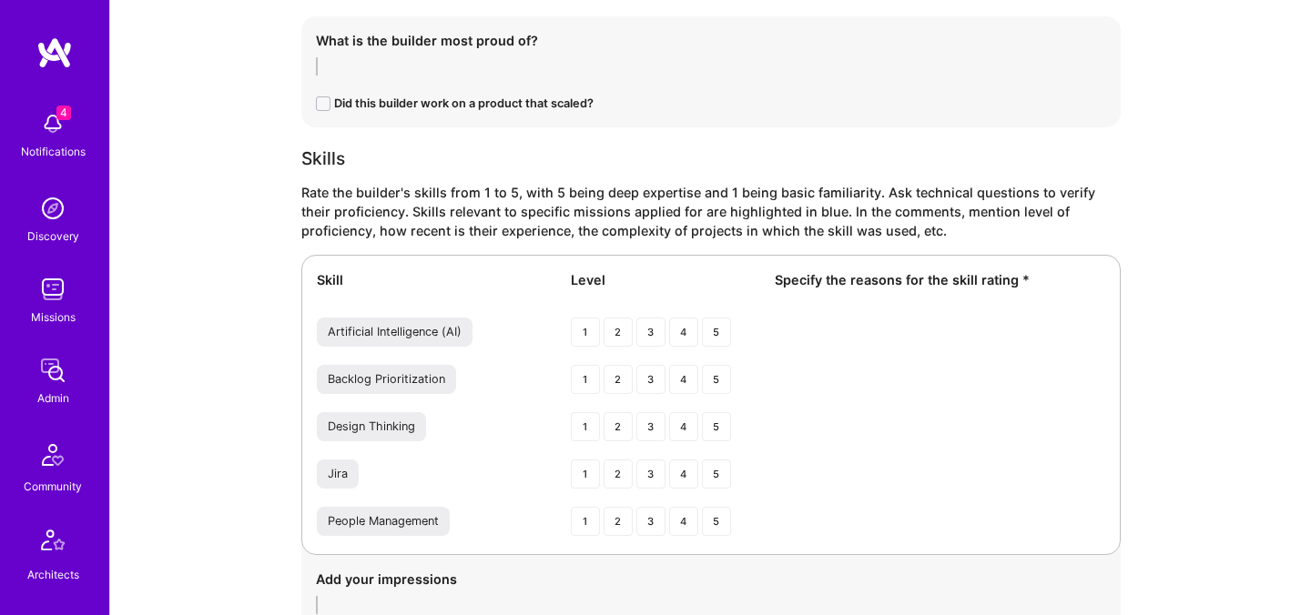
scroll to position [1847, 0]
